Goal: Transaction & Acquisition: Purchase product/service

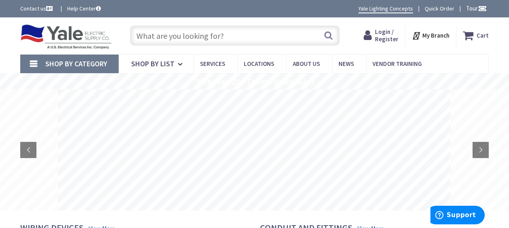
click at [384, 36] on span "Login / Register" at bounding box center [386, 35] width 23 height 15
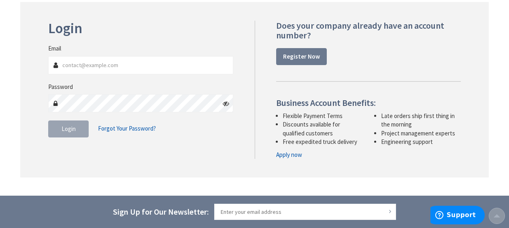
scroll to position [122, 0]
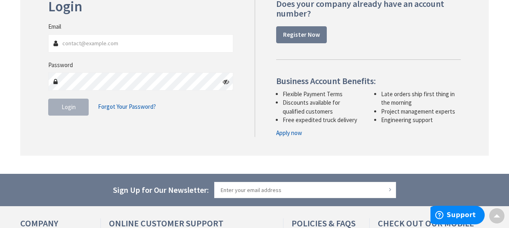
type input "[EMAIL_ADDRESS][DOMAIN_NAME]"
click at [64, 107] on span "Login" at bounding box center [69, 107] width 14 height 8
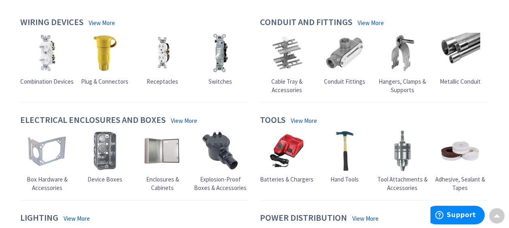
scroll to position [243, 0]
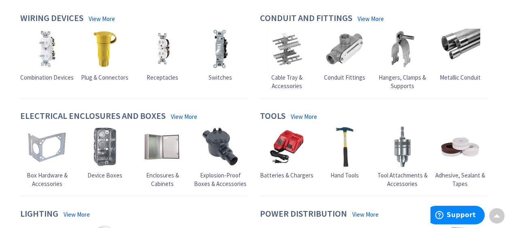
click at [153, 179] on span "Enclosures & Cabinets" at bounding box center [162, 180] width 33 height 16
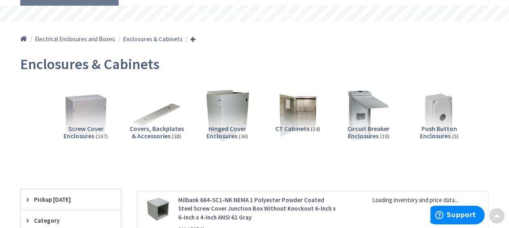
scroll to position [41, 0]
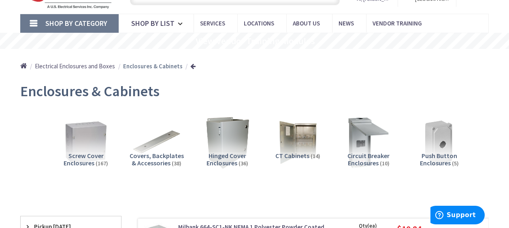
click at [73, 164] on span "Screw Cover Enclosures" at bounding box center [84, 159] width 40 height 15
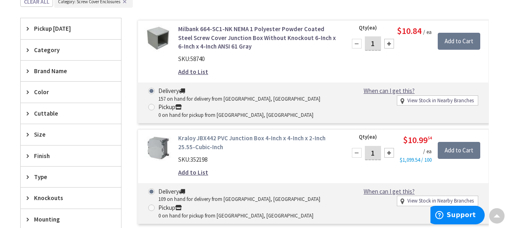
scroll to position [243, 0]
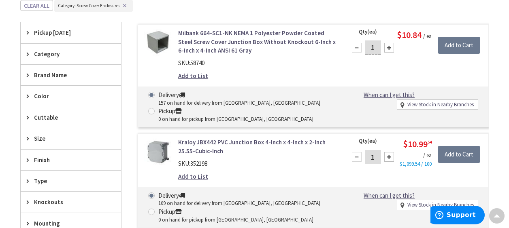
click at [28, 139] on icon at bounding box center [30, 139] width 6 height 6
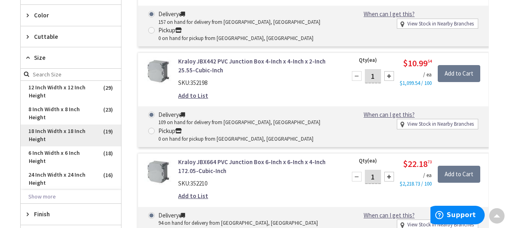
scroll to position [364, 0]
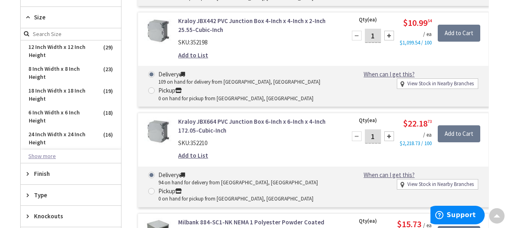
click at [43, 157] on button "Show more" at bounding box center [71, 157] width 100 height 14
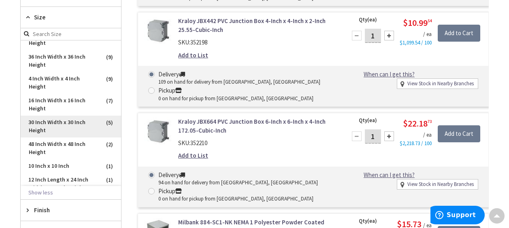
scroll to position [81, 0]
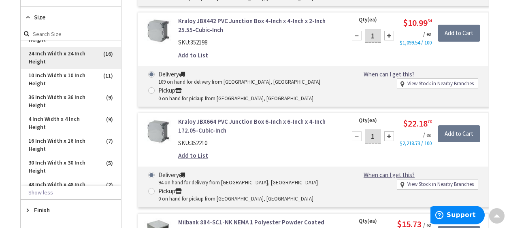
click at [45, 55] on span "24 Inch Width x 24 Inch Height" at bounding box center [71, 58] width 100 height 22
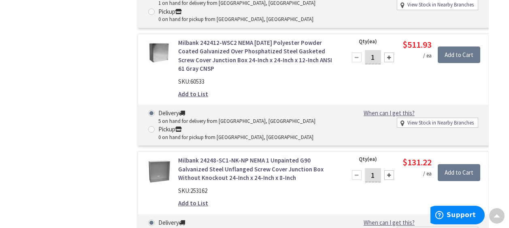
scroll to position [648, 0]
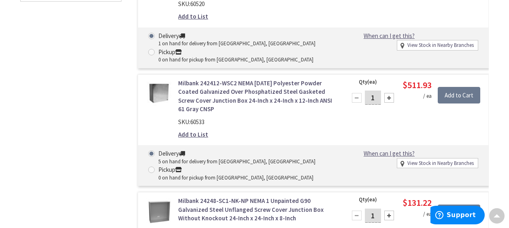
click at [253, 79] on link "Milbank 242412-WSC2 NEMA 1/3/12 Polyester Powder Coated Galvanized Over Phospha…" at bounding box center [257, 96] width 158 height 35
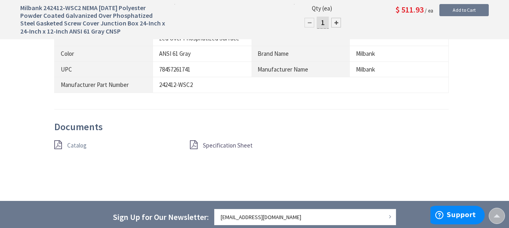
scroll to position [606, 0]
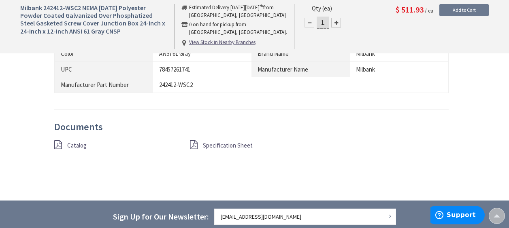
click at [82, 145] on span "Catalog" at bounding box center [76, 146] width 19 height 8
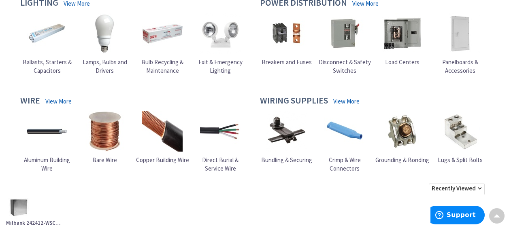
scroll to position [492, 0]
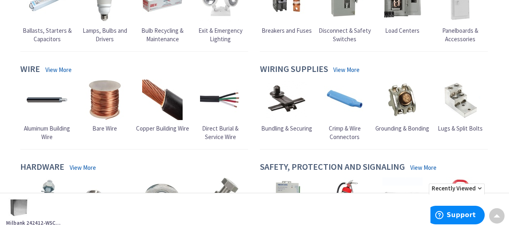
click at [460, 131] on span "Lugs & Split Bolts" at bounding box center [460, 129] width 45 height 8
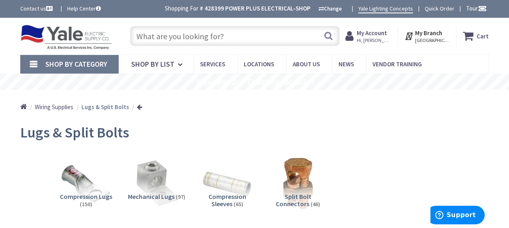
click at [61, 110] on span "Wiring Supplies" at bounding box center [54, 107] width 38 height 8
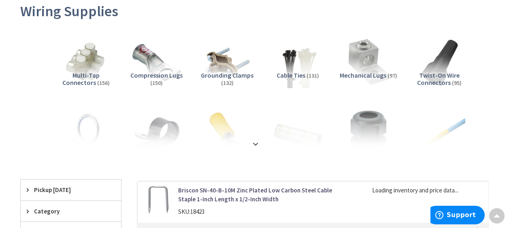
scroll to position [122, 0]
click at [254, 143] on strong at bounding box center [256, 143] width 10 height 9
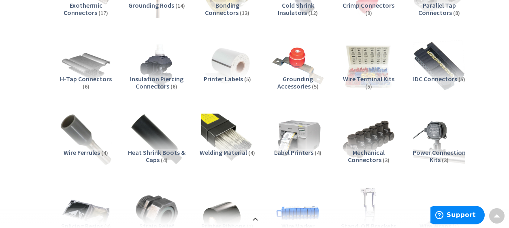
scroll to position [527, 0]
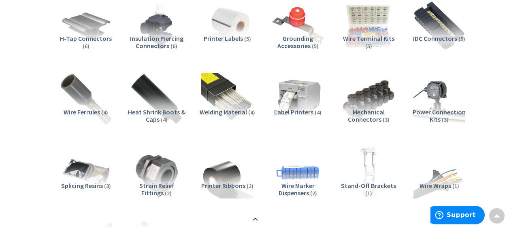
click at [363, 120] on span "Mechanical Connectors" at bounding box center [366, 115] width 37 height 15
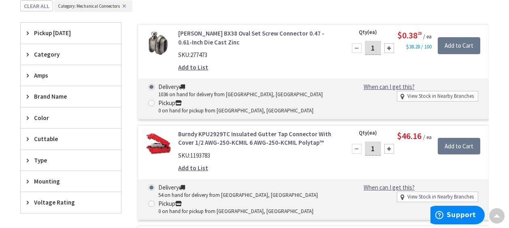
scroll to position [792, 0]
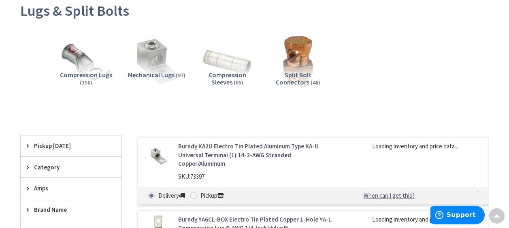
scroll to position [81, 0]
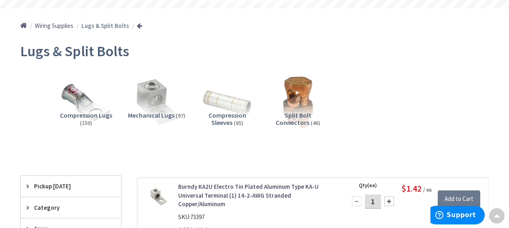
click at [60, 28] on span "Wiring Supplies" at bounding box center [54, 26] width 38 height 8
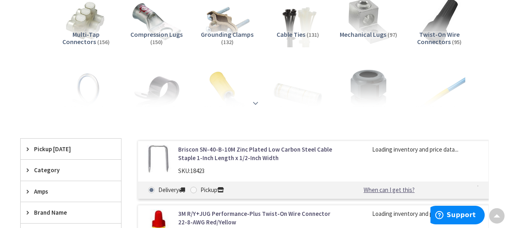
click at [255, 104] on strong at bounding box center [256, 103] width 10 height 9
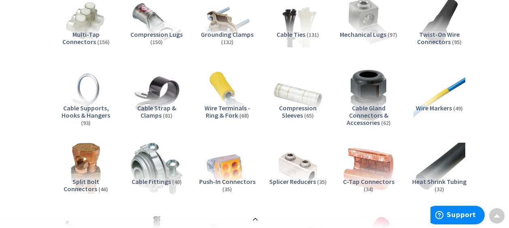
scroll to position [122, 0]
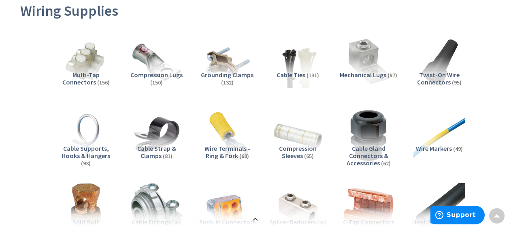
click at [76, 77] on span "Multi-Tap Connectors" at bounding box center [80, 78] width 37 height 15
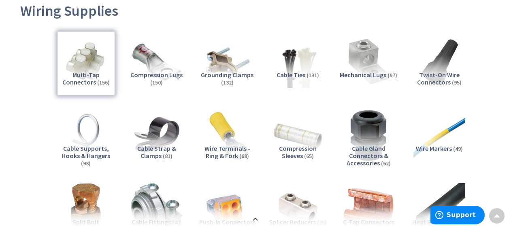
scroll to position [832, 0]
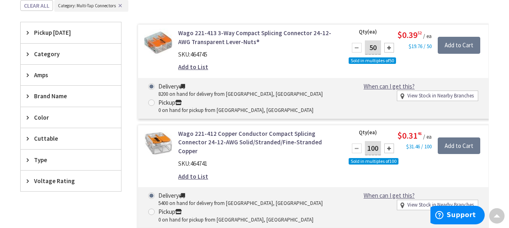
click at [43, 159] on span "Type" at bounding box center [67, 160] width 66 height 9
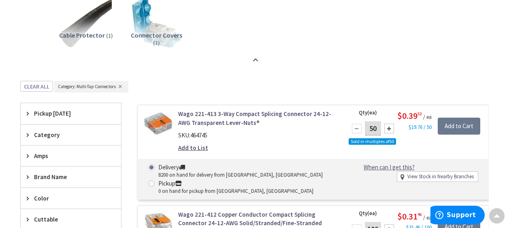
scroll to position [792, 0]
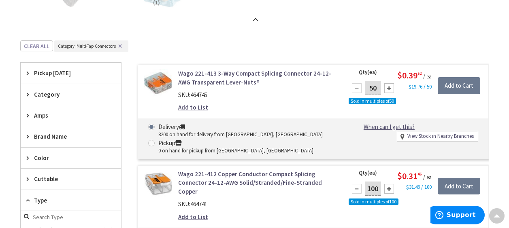
click at [48, 116] on span "Amps" at bounding box center [67, 115] width 66 height 9
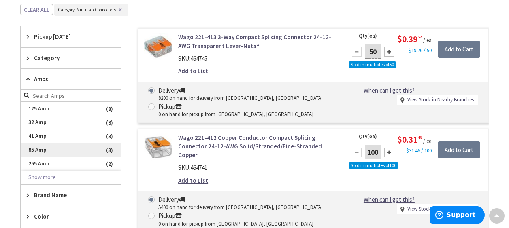
scroll to position [832, 0]
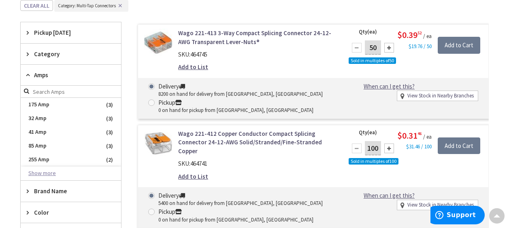
click at [49, 173] on button "Show more" at bounding box center [71, 174] width 100 height 14
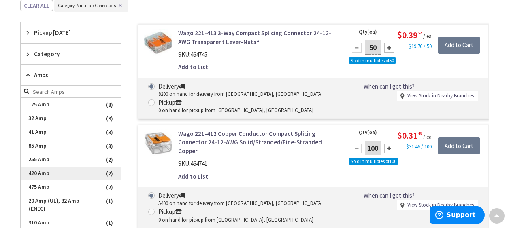
click at [46, 173] on span "420 Amp" at bounding box center [71, 174] width 100 height 14
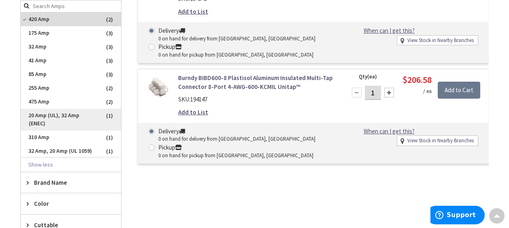
scroll to position [243, 0]
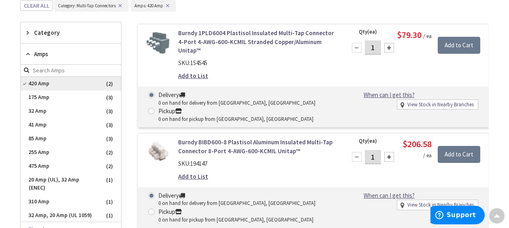
click at [26, 85] on span "420 Amp" at bounding box center [71, 84] width 100 height 14
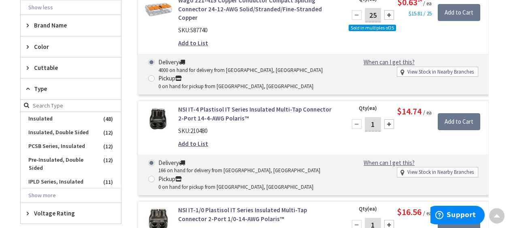
scroll to position [1116, 0]
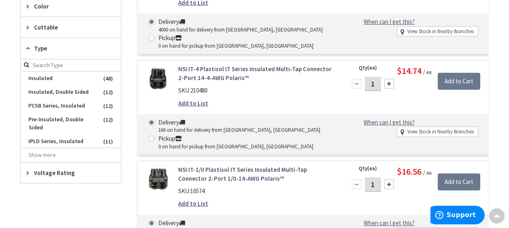
click at [53, 174] on span "Voltage Rating" at bounding box center [67, 173] width 66 height 9
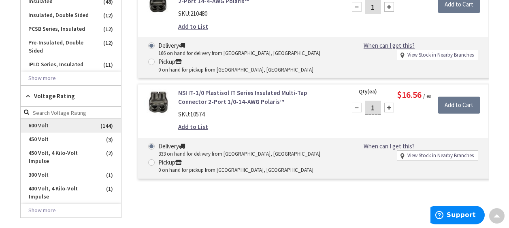
scroll to position [1197, 0]
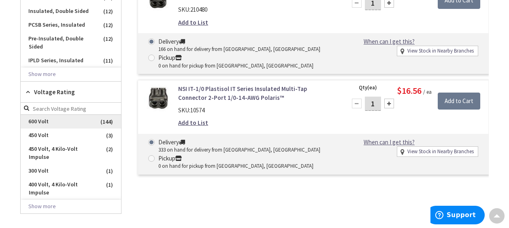
click at [30, 120] on span "600 Volt" at bounding box center [71, 122] width 100 height 14
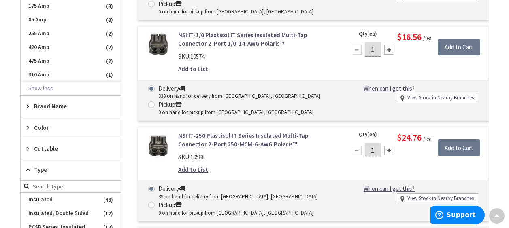
scroll to position [401, 0]
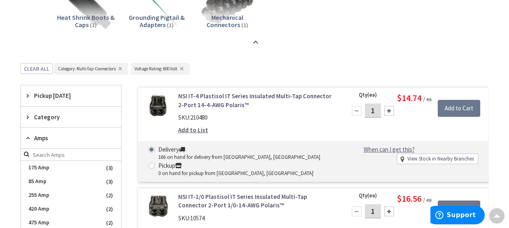
click at [28, 138] on icon at bounding box center [30, 138] width 6 height 6
click at [28, 116] on icon at bounding box center [30, 117] width 6 height 6
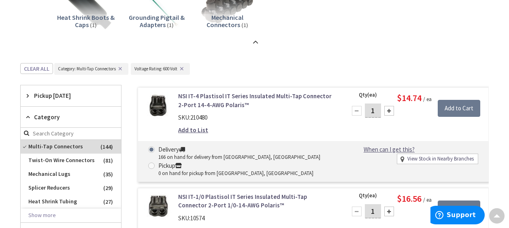
click at [28, 116] on icon at bounding box center [30, 117] width 6 height 6
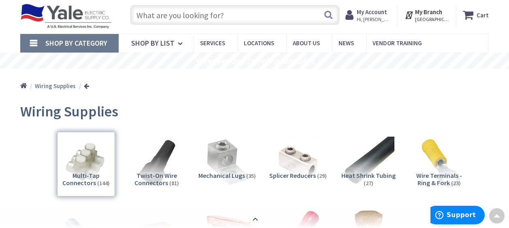
scroll to position [0, 0]
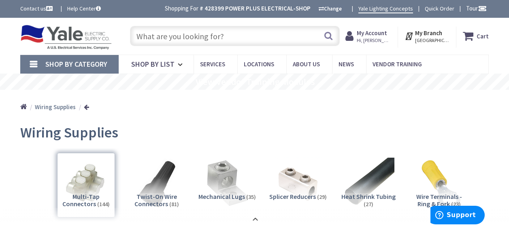
click at [71, 34] on img at bounding box center [66, 37] width 92 height 25
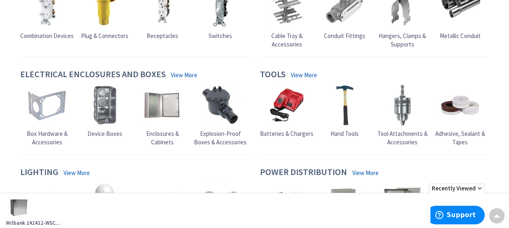
scroll to position [301, 0]
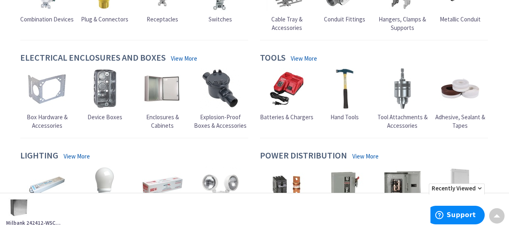
click at [165, 119] on span "Enclosures & Cabinets" at bounding box center [162, 121] width 33 height 16
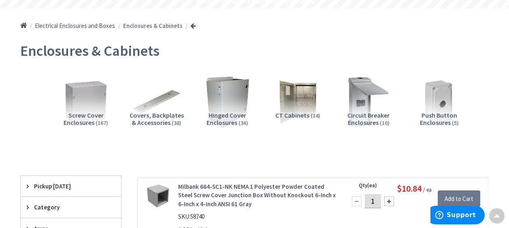
click at [80, 118] on span "Screw Cover Enclosures" at bounding box center [84, 118] width 40 height 15
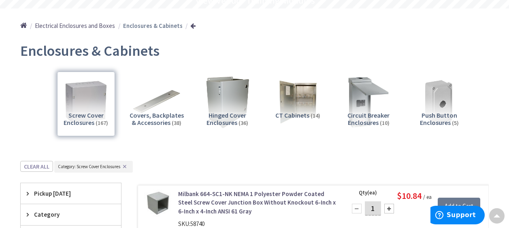
scroll to position [242, 0]
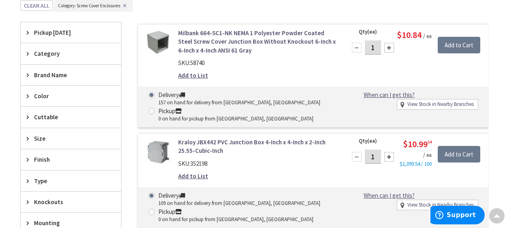
click at [40, 139] on span "Size" at bounding box center [67, 138] width 66 height 9
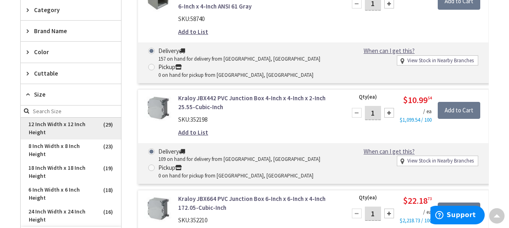
scroll to position [324, 0]
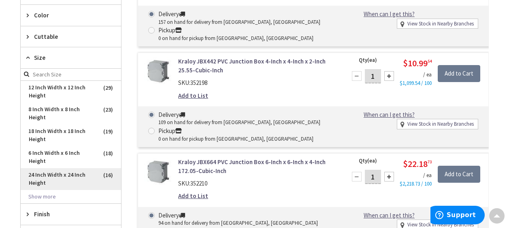
click at [71, 176] on span "24 Inch Width x 24 Inch Height" at bounding box center [71, 180] width 100 height 22
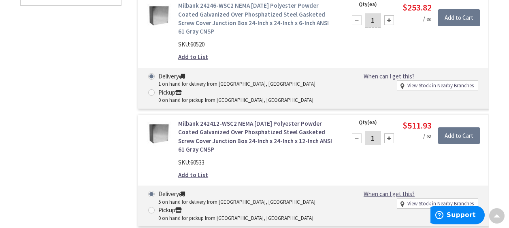
scroll to position [648, 0]
